Goal: Task Accomplishment & Management: Complete application form

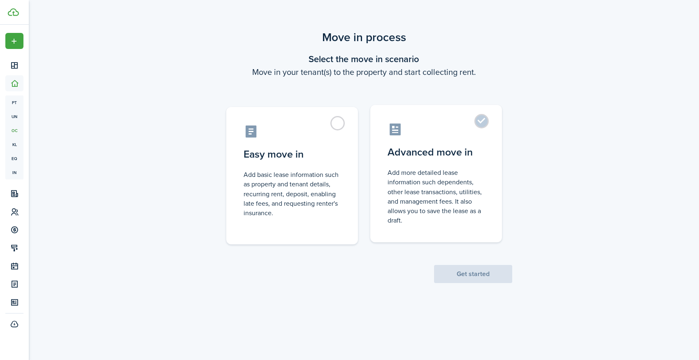
click at [470, 140] on label "Advanced move in Add more detailed lease information such dependents, other lea…" at bounding box center [436, 173] width 132 height 137
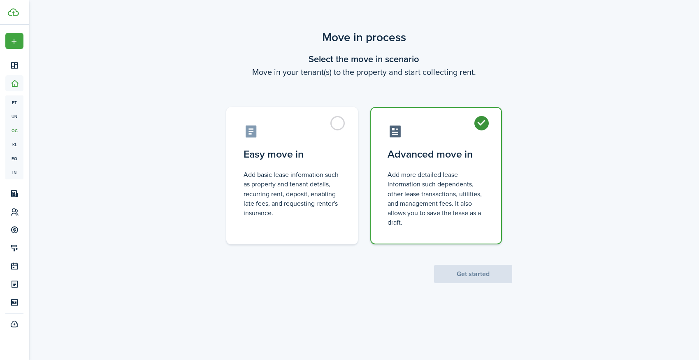
radio input "true"
click at [470, 272] on button "Get started" at bounding box center [473, 274] width 78 height 18
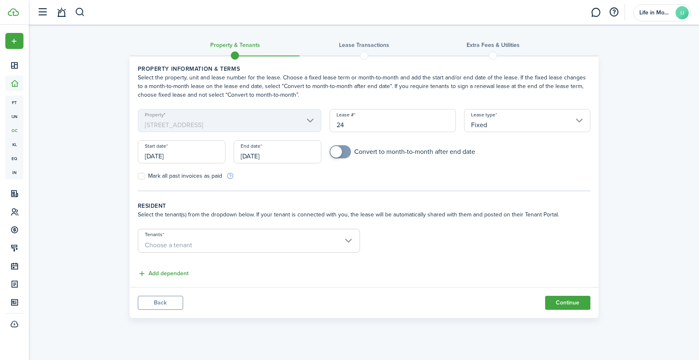
click at [201, 157] on input "[DATE]" at bounding box center [182, 151] width 88 height 23
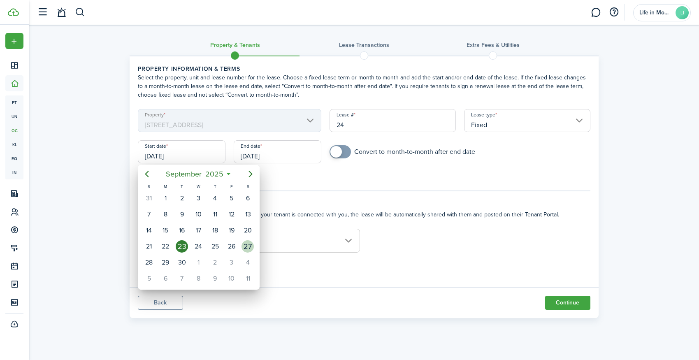
click at [249, 243] on div "27" at bounding box center [248, 246] width 12 height 12
type input "[DATE]"
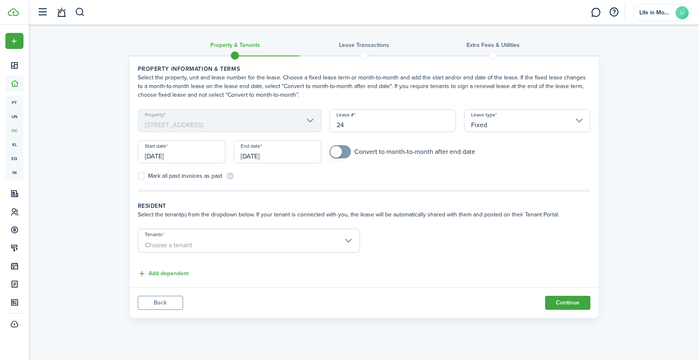
click at [269, 156] on input "[DATE]" at bounding box center [278, 151] width 88 height 23
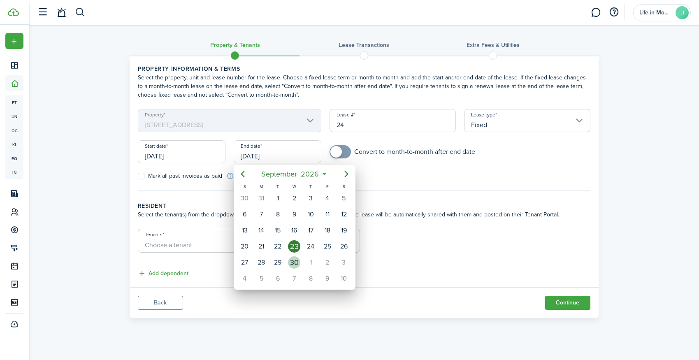
click at [295, 265] on div "30" at bounding box center [294, 262] width 12 height 12
type input "[DATE]"
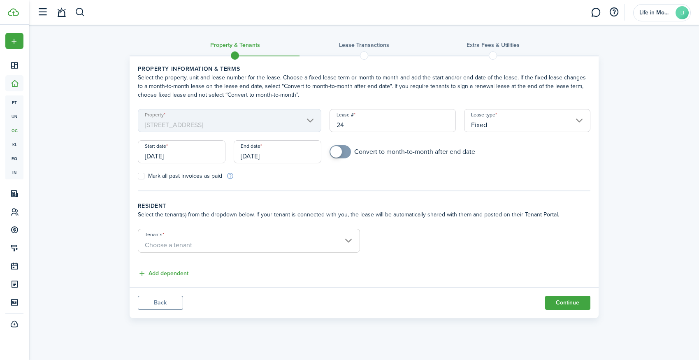
click at [197, 248] on span "Choose a tenant" at bounding box center [248, 245] width 221 height 14
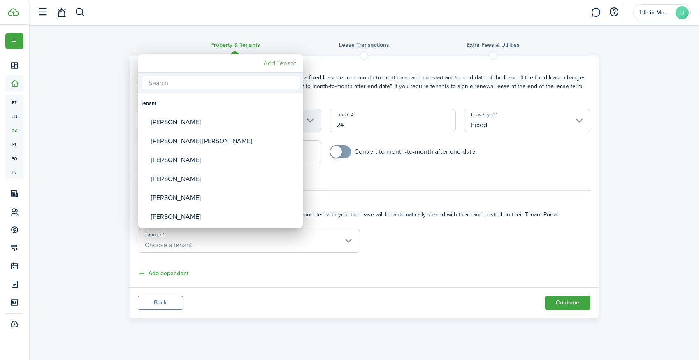
click at [270, 64] on mbsc-button "Add Tenant" at bounding box center [280, 63] width 40 height 15
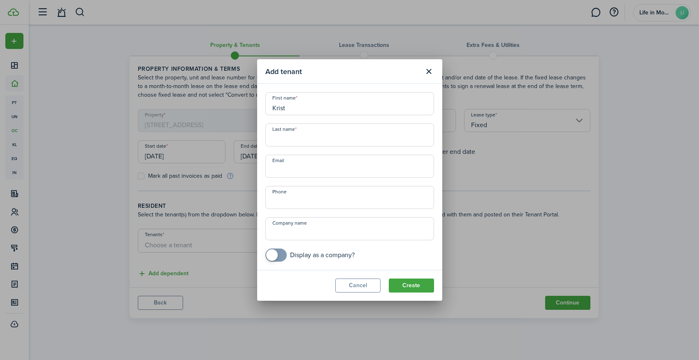
type input "Krist"
click at [641, 110] on div "Add tenant First name [PERSON_NAME] Last name Email Phone Company name Display …" at bounding box center [349, 180] width 699 height 360
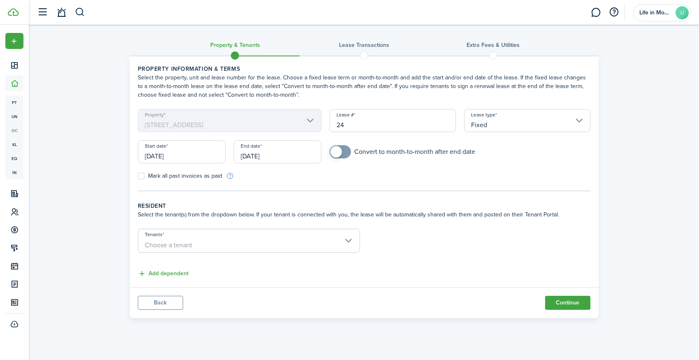
click at [194, 244] on span "Choose a tenant" at bounding box center [248, 245] width 221 height 14
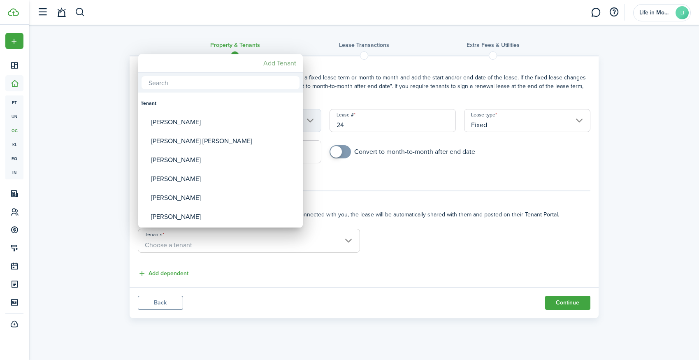
click at [283, 60] on mbsc-button "Add Tenant" at bounding box center [280, 63] width 40 height 15
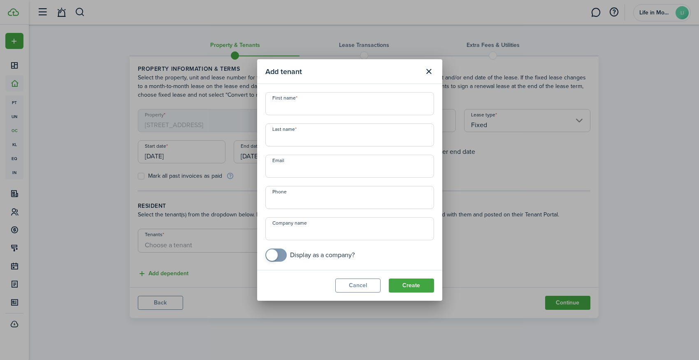
paste input "[DEMOGRAPHIC_DATA][PERSON_NAME]"
drag, startPoint x: 301, startPoint y: 139, endPoint x: 248, endPoint y: 133, distance: 53.4
click at [248, 133] on div "Add tenant First name Last name [PERSON_NAME] Email Phone Company name Display …" at bounding box center [349, 180] width 699 height 360
type input "Ravarra"
paste input "[DEMOGRAPHIC_DATA][PERSON_NAME]"
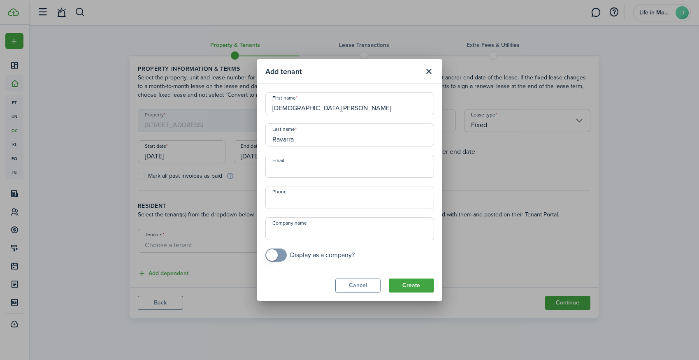
drag, startPoint x: 291, startPoint y: 109, endPoint x: 319, endPoint y: 111, distance: 27.2
click at [319, 112] on input "[DEMOGRAPHIC_DATA][PERSON_NAME]" at bounding box center [349, 103] width 169 height 23
type input "[PERSON_NAME]"
paste input "[EMAIL_ADDRESS][DOMAIN_NAME]"
type input "[EMAIL_ADDRESS][DOMAIN_NAME]"
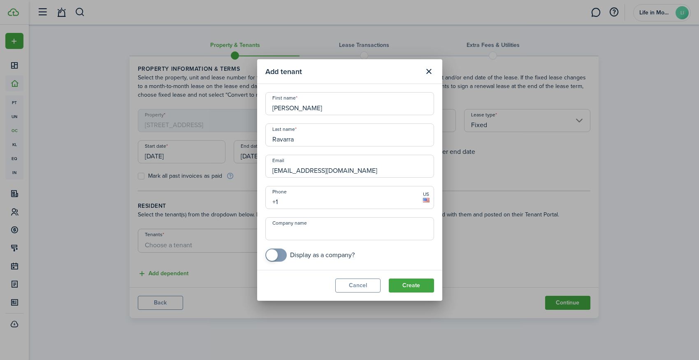
paste input "[PHONE_NUMBER]"
type input "[PHONE_NUMBER]"
click at [411, 283] on button "Create" at bounding box center [411, 286] width 45 height 14
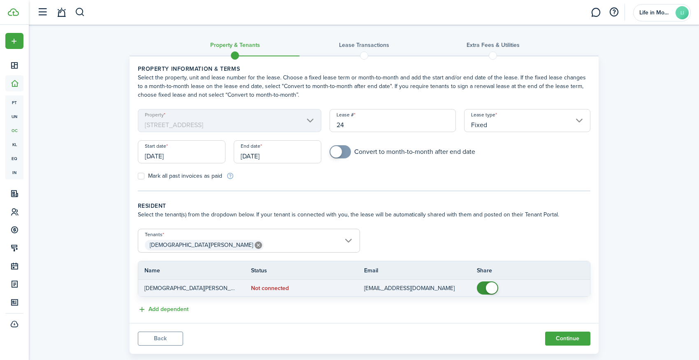
checkbox input "false"
click at [484, 288] on span at bounding box center [488, 287] width 8 height 13
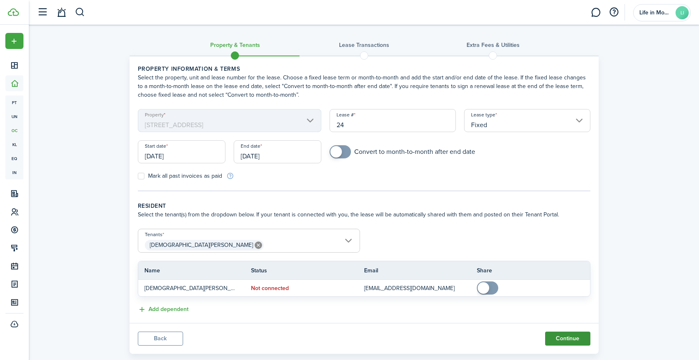
click at [566, 337] on button "Continue" at bounding box center [567, 339] width 45 height 14
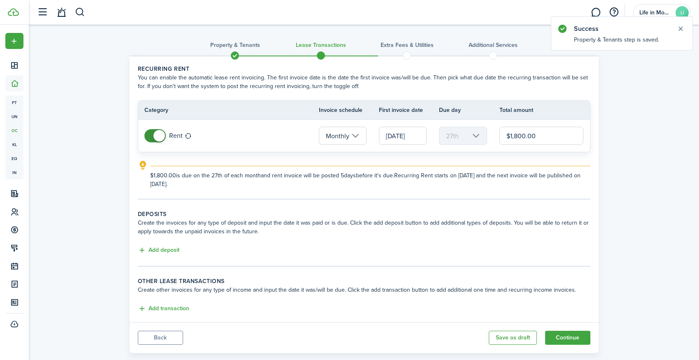
click at [151, 138] on span at bounding box center [155, 135] width 8 height 13
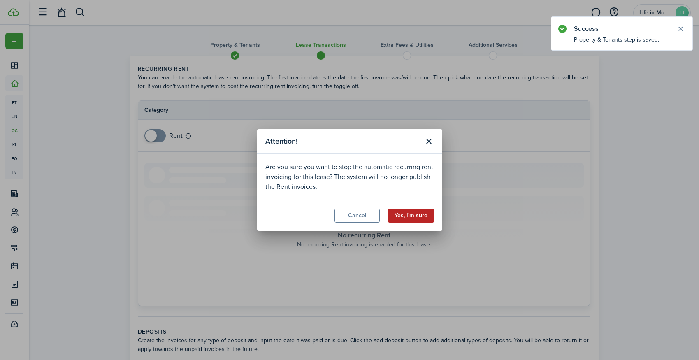
click at [422, 216] on button "Yes, I'm sure" at bounding box center [411, 216] width 46 height 14
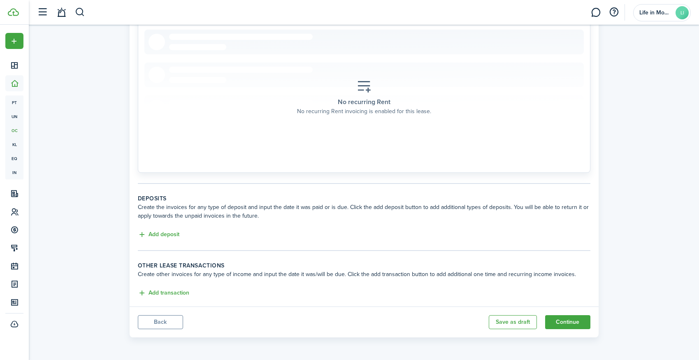
scroll to position [133, 0]
click at [158, 236] on button "Add deposit" at bounding box center [159, 234] width 42 height 9
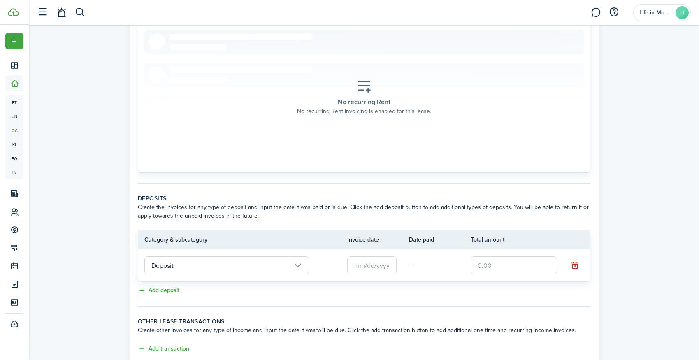
click at [356, 267] on input "text" at bounding box center [371, 265] width 49 height 18
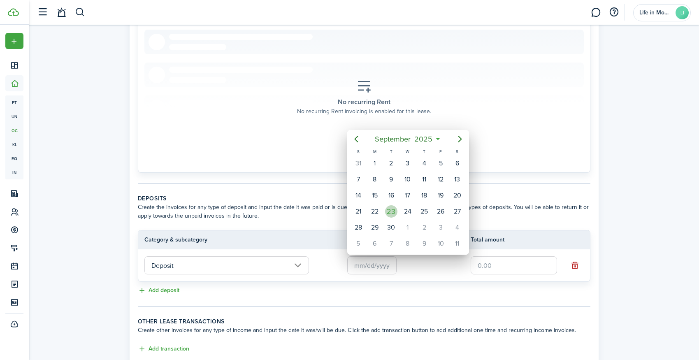
click at [392, 211] on div "23" at bounding box center [391, 211] width 12 height 12
type input "[DATE]"
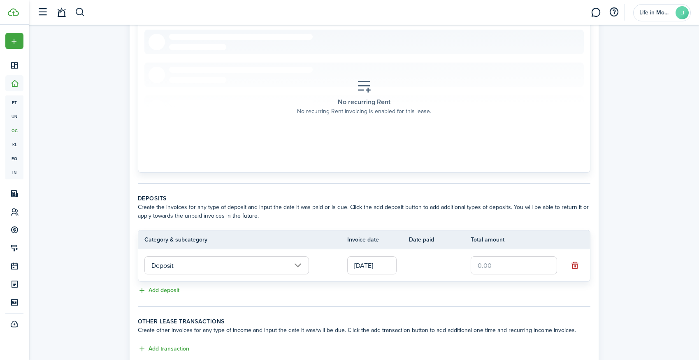
click at [502, 270] on input "text" at bounding box center [514, 265] width 86 height 18
type input "$1,800.00"
click at [319, 291] on div "Add deposit" at bounding box center [364, 291] width 453 height 10
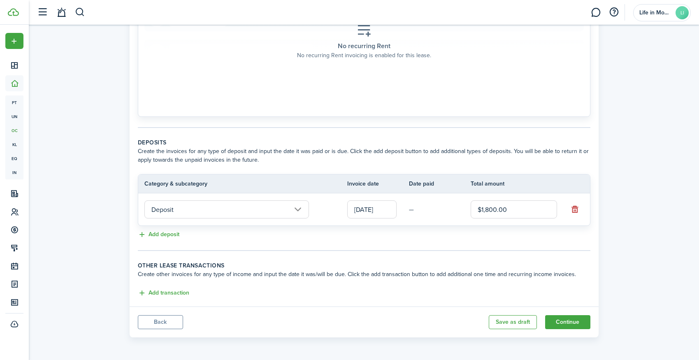
scroll to position [189, 0]
click at [562, 321] on button "Continue" at bounding box center [567, 322] width 45 height 14
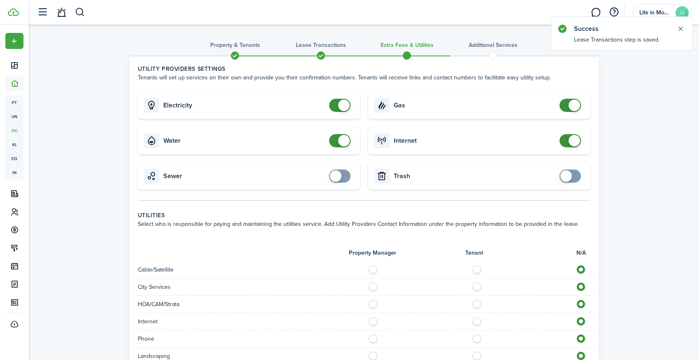
checkbox input "false"
click at [336, 106] on span at bounding box center [340, 105] width 8 height 13
checkbox input "false"
click at [336, 140] on span at bounding box center [340, 140] width 8 height 13
checkbox input "false"
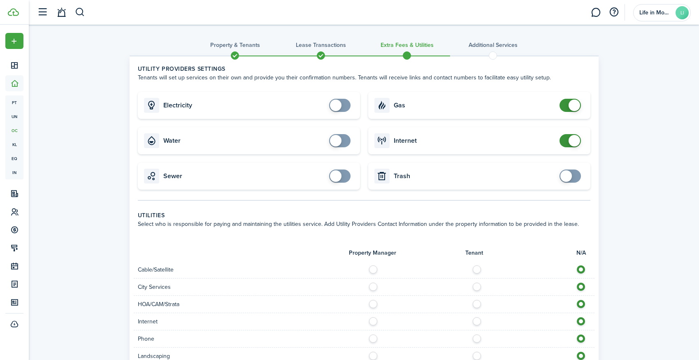
click at [566, 103] on span at bounding box center [570, 105] width 8 height 13
checkbox input "false"
click at [566, 140] on span at bounding box center [570, 140] width 8 height 13
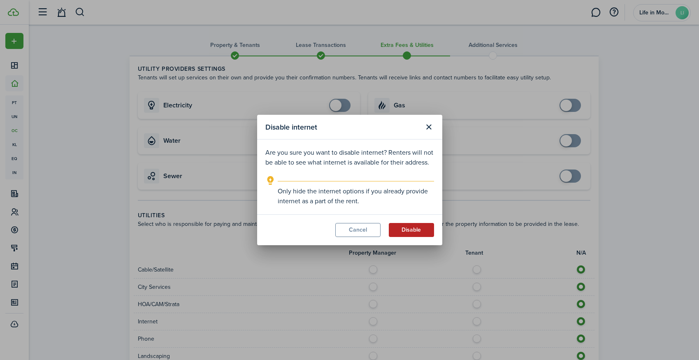
click at [420, 229] on button "Disable" at bounding box center [411, 230] width 45 height 14
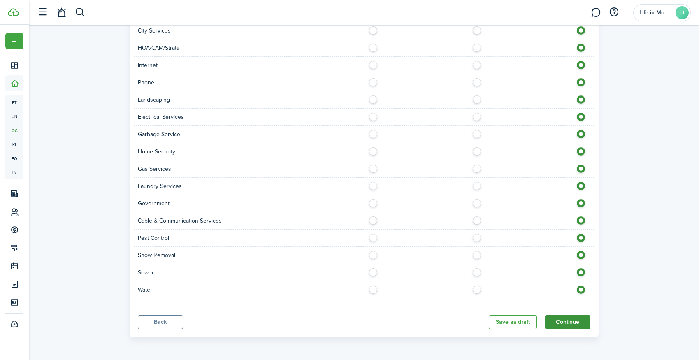
scroll to position [256, 0]
click at [576, 322] on button "Continue" at bounding box center [567, 322] width 45 height 14
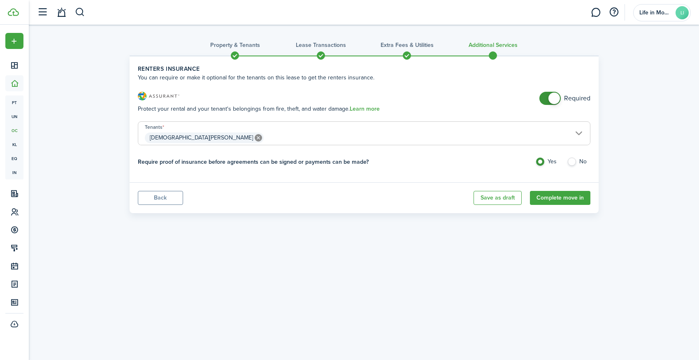
click at [573, 162] on label "No" at bounding box center [578, 164] width 23 height 12
radio input "false"
radio input "true"
checkbox input "false"
click at [549, 99] on span at bounding box center [555, 99] width 12 height 12
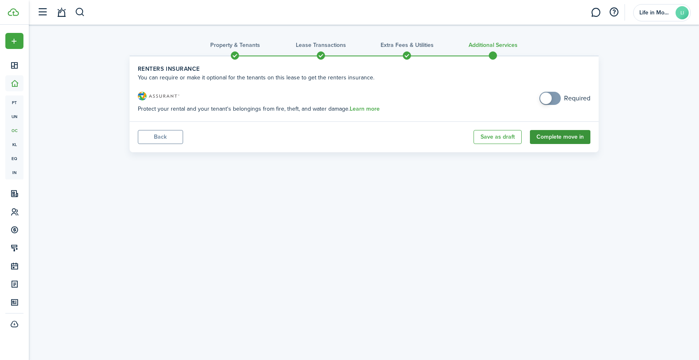
click at [564, 138] on button "Complete move in" at bounding box center [560, 137] width 60 height 14
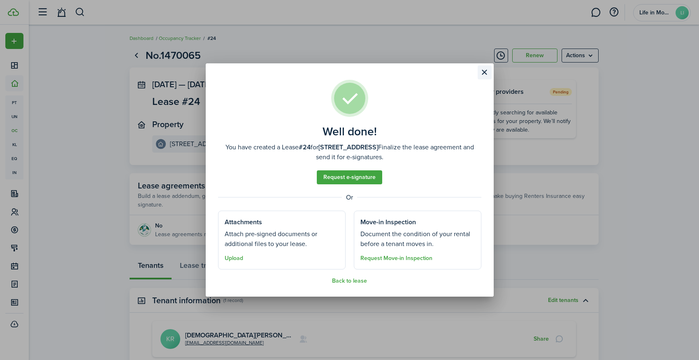
click at [486, 72] on button "Close modal" at bounding box center [485, 72] width 14 height 14
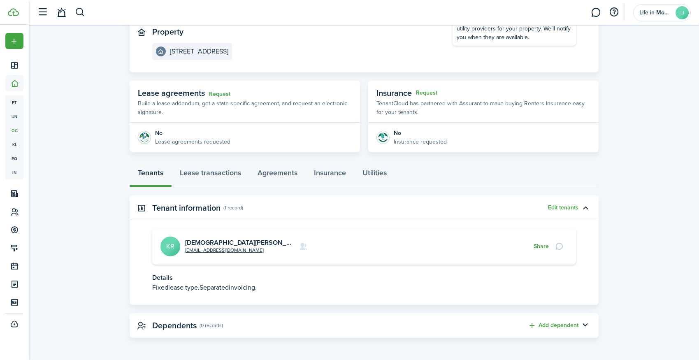
scroll to position [92, 0]
click at [219, 173] on link "Lease transactions" at bounding box center [211, 175] width 78 height 25
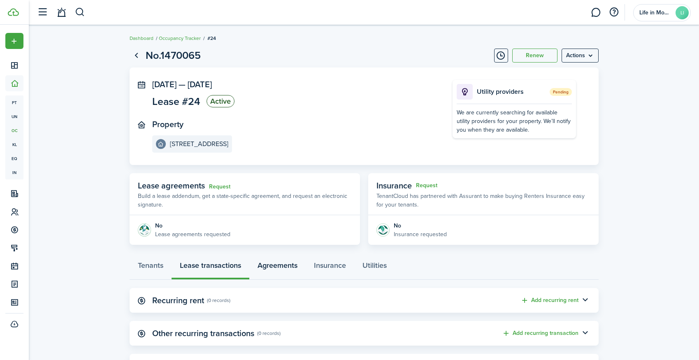
click at [277, 264] on link "Agreements" at bounding box center [277, 267] width 56 height 25
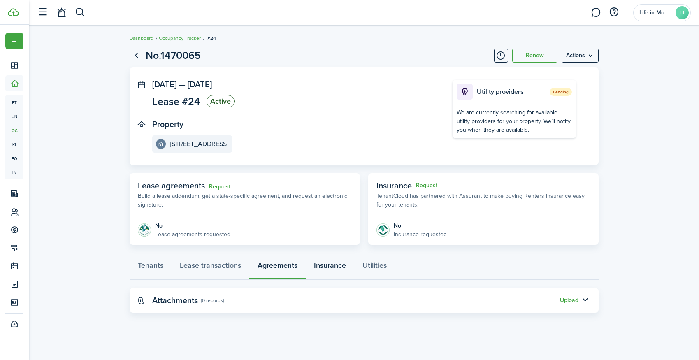
click at [319, 264] on link "Insurance" at bounding box center [330, 267] width 49 height 25
click at [370, 266] on link "Utilities" at bounding box center [374, 267] width 41 height 25
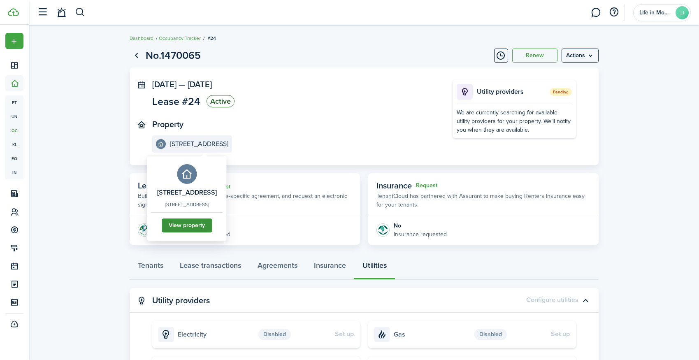
click at [208, 232] on link "View property" at bounding box center [187, 226] width 50 height 14
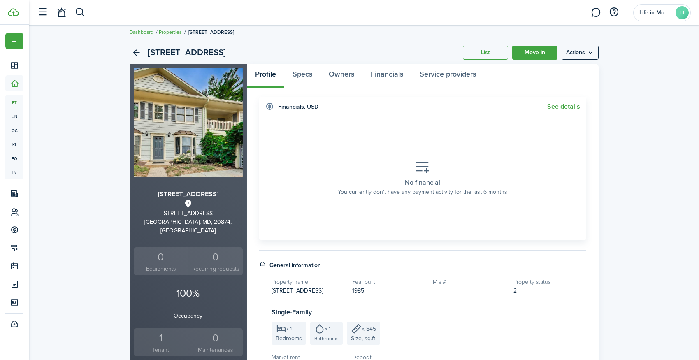
scroll to position [6, 0]
click at [343, 73] on link "Owners" at bounding box center [342, 76] width 42 height 25
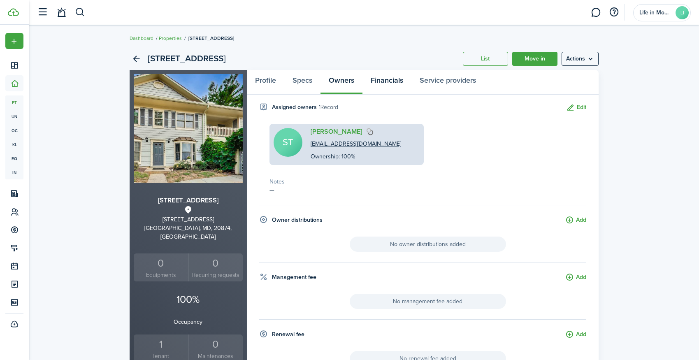
click at [391, 85] on link "Financials" at bounding box center [387, 82] width 49 height 25
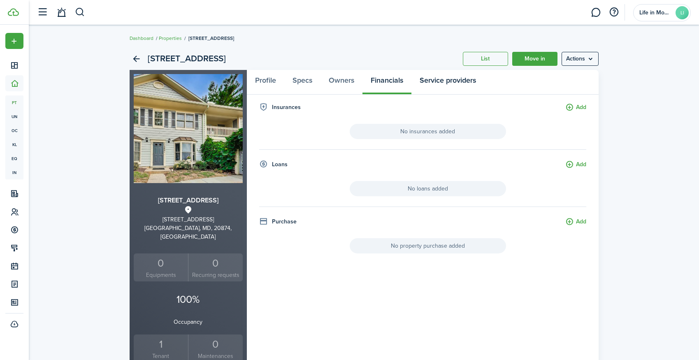
click at [443, 80] on link "Service providers" at bounding box center [448, 82] width 73 height 25
click at [266, 84] on link "Profile" at bounding box center [265, 82] width 37 height 25
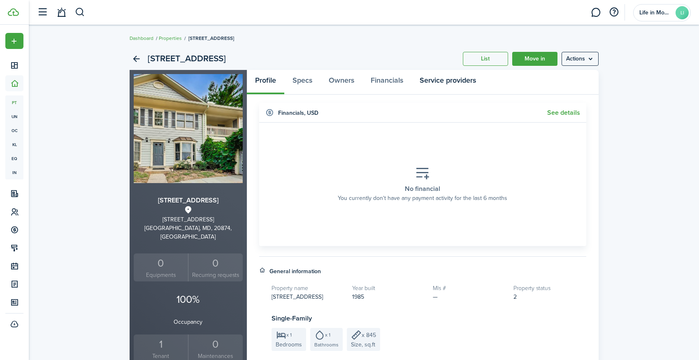
click at [433, 80] on link "Service providers" at bounding box center [448, 82] width 73 height 25
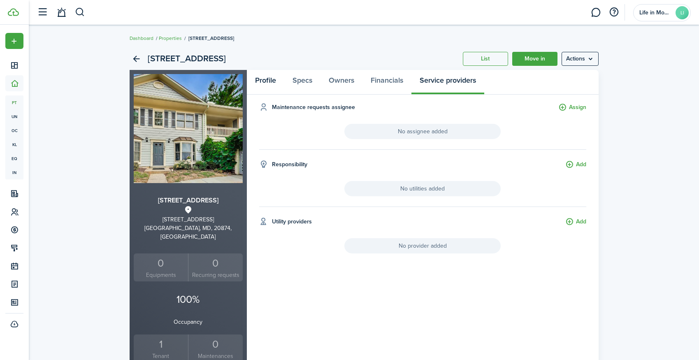
click at [259, 84] on link "Profile" at bounding box center [265, 82] width 37 height 25
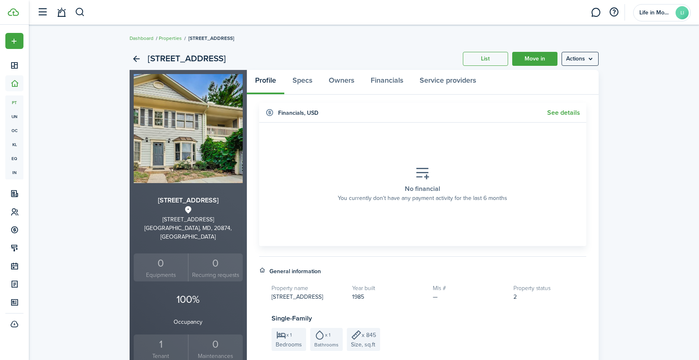
click at [337, 45] on div "[STREET_ADDRESS]; Unit B List Move in Actions [STREET_ADDRESS] 0 Equipments 0 R…" at bounding box center [364, 318] width 670 height 548
click at [176, 37] on link "Properties" at bounding box center [170, 38] width 23 height 7
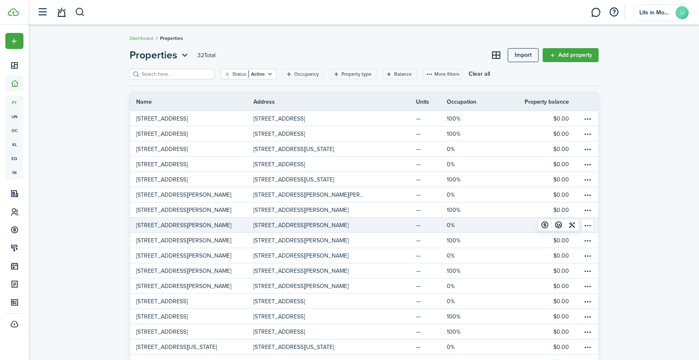
click at [185, 223] on p "[STREET_ADDRESS][PERSON_NAME]" at bounding box center [183, 225] width 95 height 9
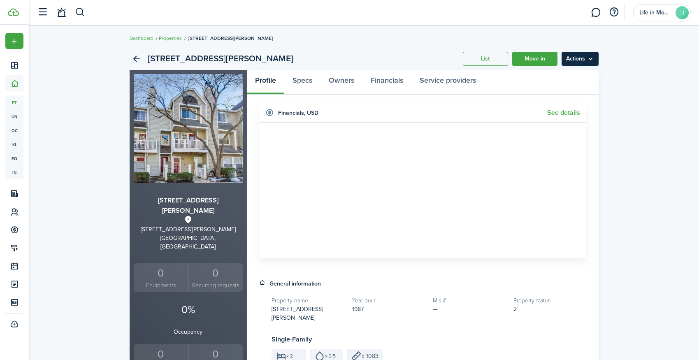
click at [577, 59] on menu-btn "Actions" at bounding box center [580, 59] width 37 height 14
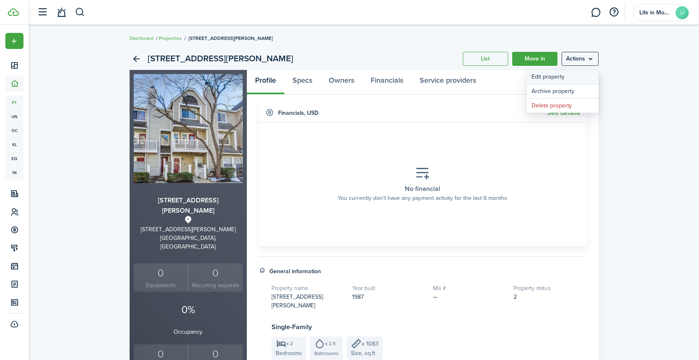
click at [562, 79] on link "Edit property" at bounding box center [563, 77] width 72 height 14
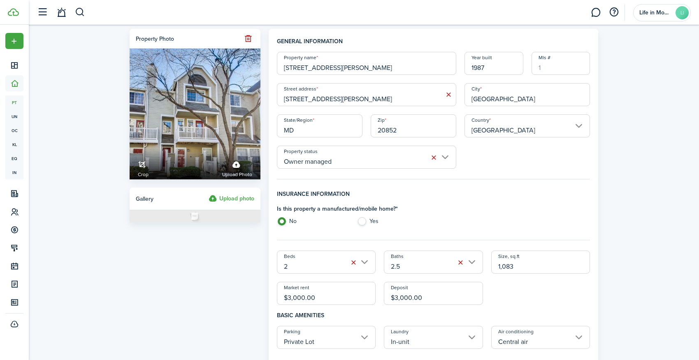
drag, startPoint x: 357, startPoint y: 67, endPoint x: 412, endPoint y: 67, distance: 54.7
type input "[STREET_ADDRESS][PERSON_NAME]"
drag, startPoint x: 357, startPoint y: 99, endPoint x: 435, endPoint y: 100, distance: 78.2
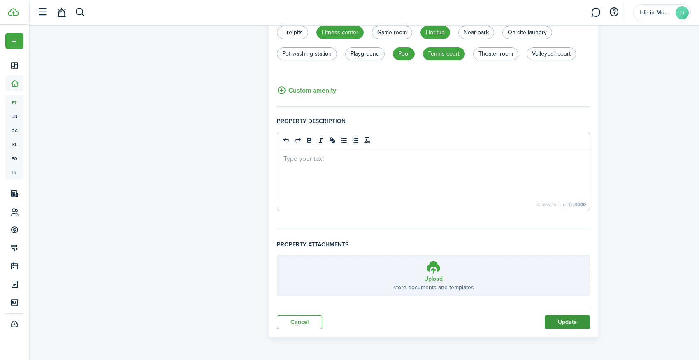
type input "[STREET_ADDRESS][PERSON_NAME]"
click at [570, 322] on button "Update" at bounding box center [567, 322] width 45 height 14
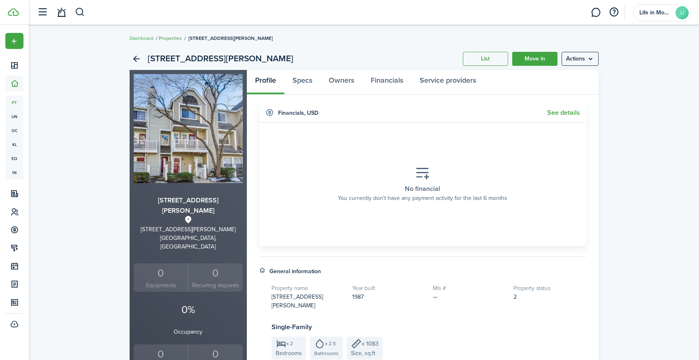
click at [177, 37] on link "Properties" at bounding box center [170, 38] width 23 height 7
